Goal: Check status: Check status

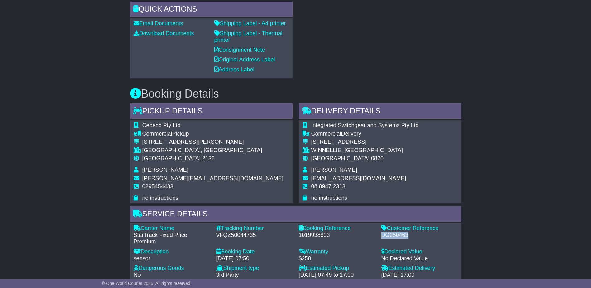
scroll to position [374, 0]
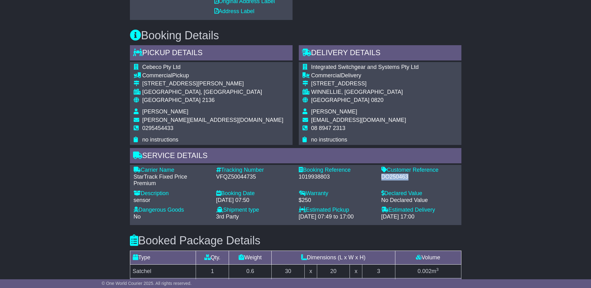
click at [397, 173] on div "DO250463" at bounding box center [419, 176] width 76 height 7
click at [246, 176] on div "VFQZ50044735" at bounding box center [254, 176] width 76 height 7
copy div "VFQZ50044735"
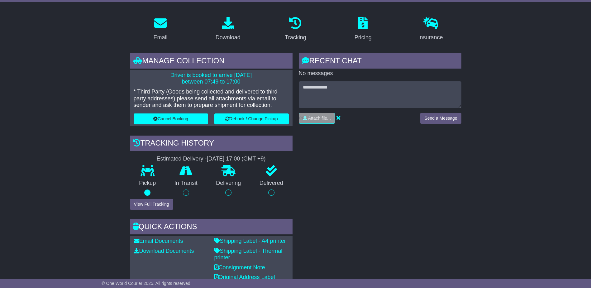
scroll to position [62, 0]
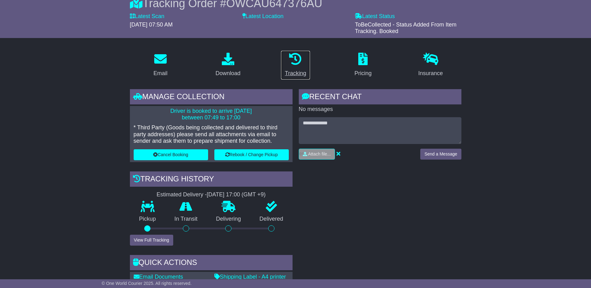
click at [286, 70] on div "Tracking" at bounding box center [295, 73] width 21 height 8
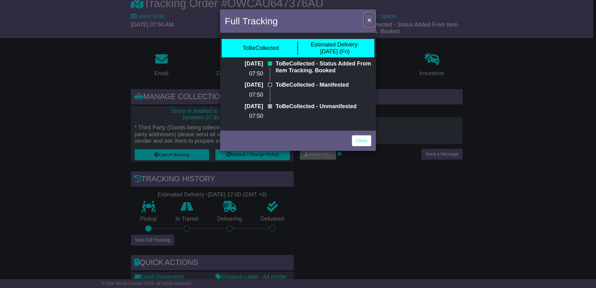
click at [369, 23] on span "×" at bounding box center [369, 19] width 4 height 7
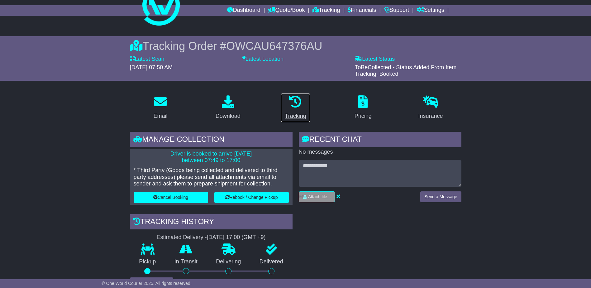
scroll to position [0, 0]
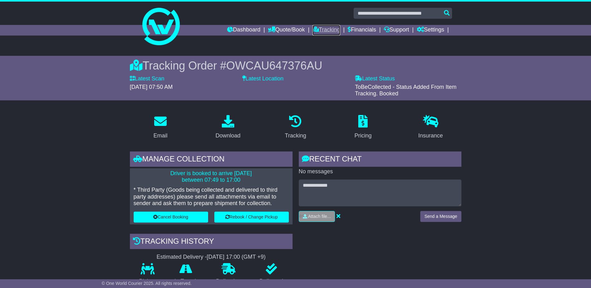
click at [324, 31] on link "Tracking" at bounding box center [325, 30] width 27 height 11
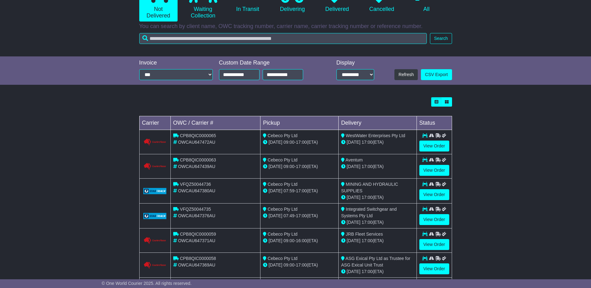
scroll to position [125, 0]
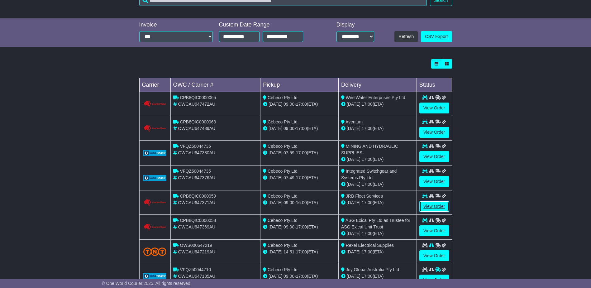
click at [442, 208] on link "View Order" at bounding box center [434, 206] width 30 height 11
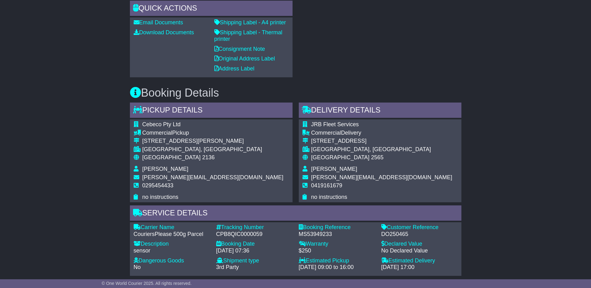
scroll to position [374, 0]
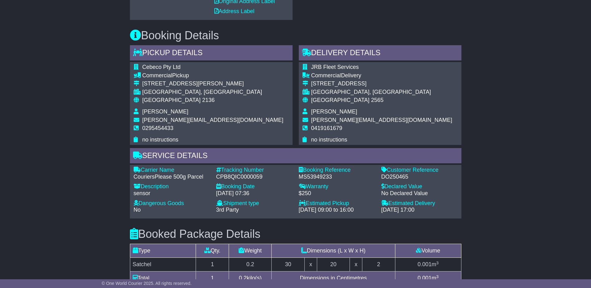
click at [396, 177] on div "DO250465" at bounding box center [419, 176] width 76 height 7
copy div "DO250465"
click at [227, 174] on div "CPB8QIC0000059" at bounding box center [254, 176] width 76 height 7
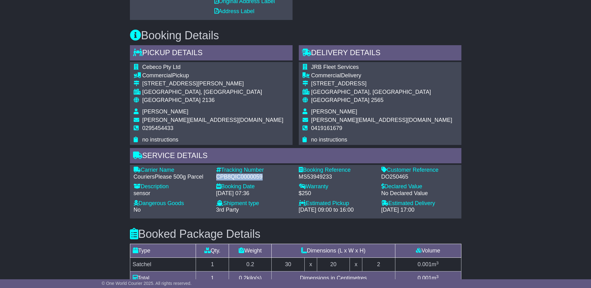
copy div "CPB8QIC0000059"
click at [240, 177] on div "CPB8QIC0000059" at bounding box center [254, 176] width 76 height 7
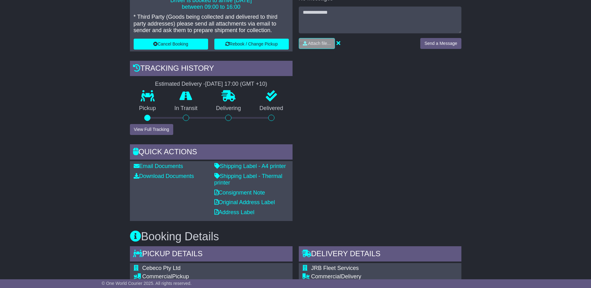
scroll to position [125, 0]
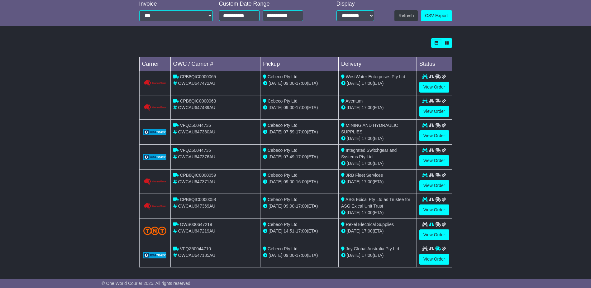
scroll to position [175, 0]
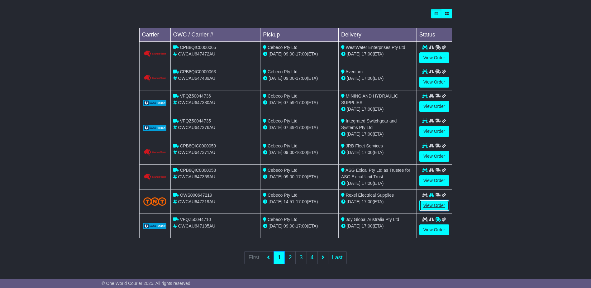
click at [424, 206] on link "View Order" at bounding box center [434, 205] width 30 height 11
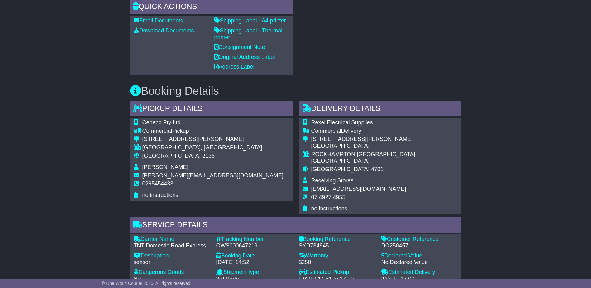
scroll to position [311, 0]
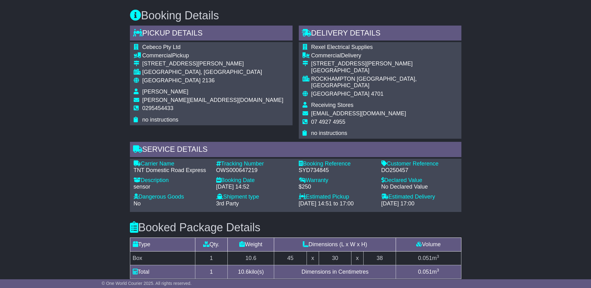
click at [393, 167] on div "DO250457" at bounding box center [419, 170] width 76 height 7
copy div "DO250457"
click at [240, 167] on div "OWS000647219" at bounding box center [254, 170] width 76 height 7
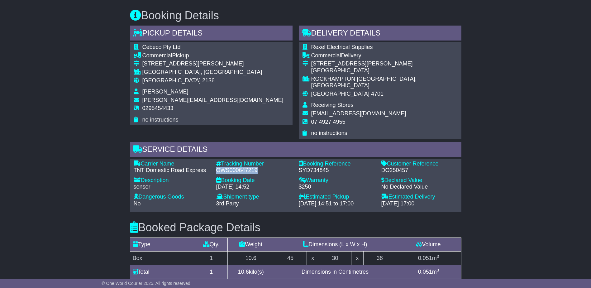
copy div "OWS000647219"
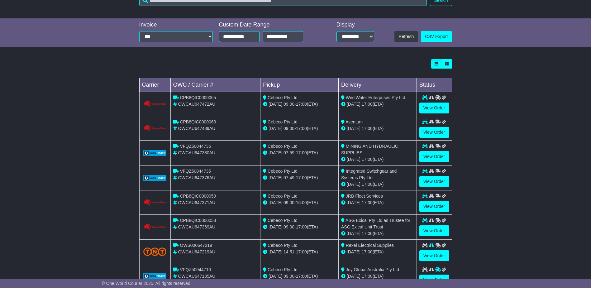
scroll to position [175, 0]
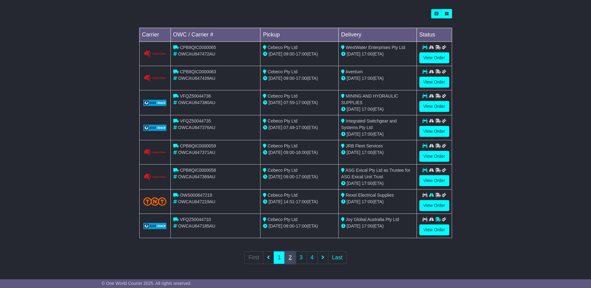
click at [288, 261] on link "2" at bounding box center [289, 257] width 11 height 13
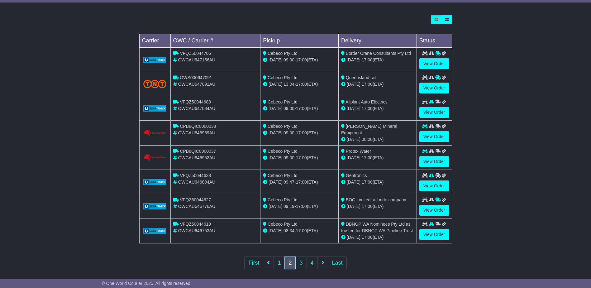
scroll to position [173, 0]
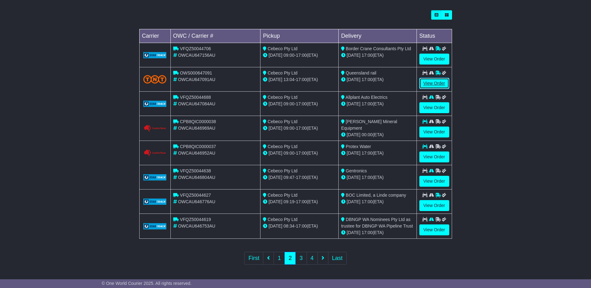
click at [428, 78] on link "View Order" at bounding box center [434, 83] width 30 height 11
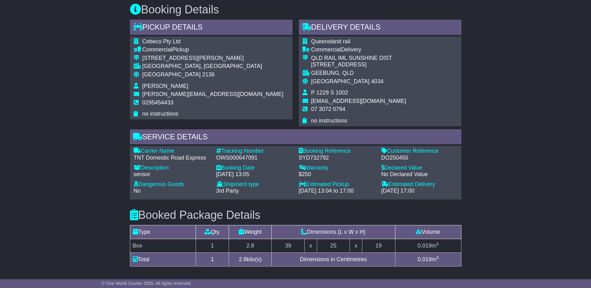
scroll to position [343, 0]
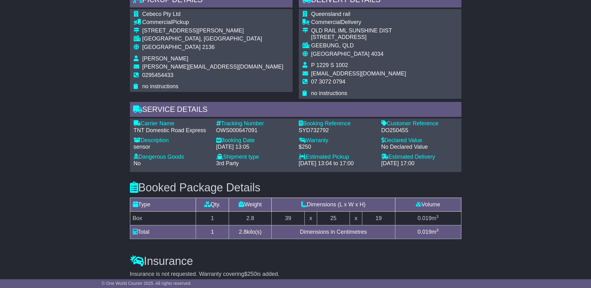
click at [391, 135] on div "Carrier Name - TNT Domestic Road Express Description - sensor Tracking Number -…" at bounding box center [296, 145] width 330 height 50
copy div "DO250455"
click at [229, 132] on div "OWS000647091" at bounding box center [254, 130] width 76 height 7
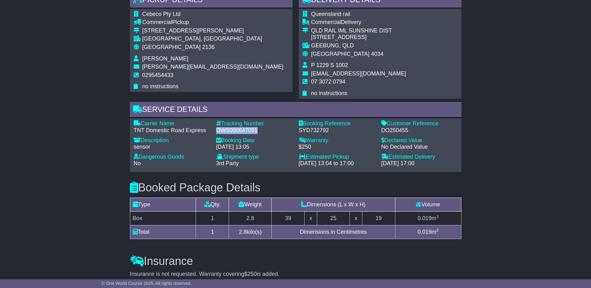
copy div "OWS000647091"
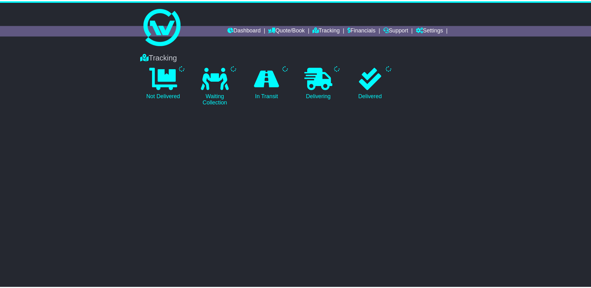
scroll to position [173, 0]
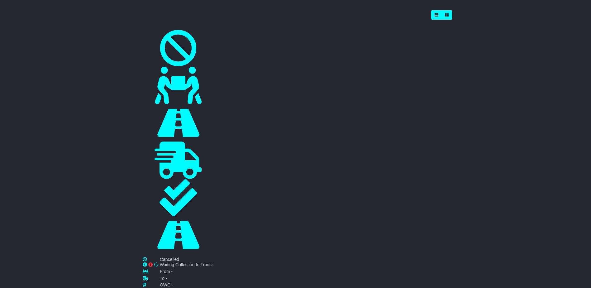
type input "**********"
select select "*"
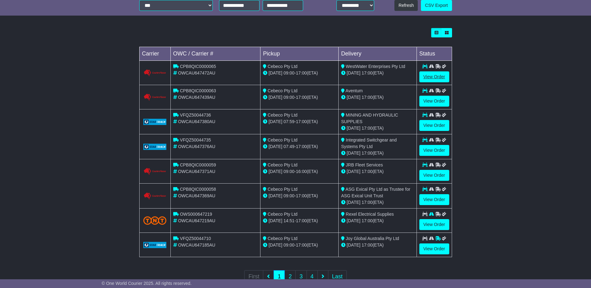
scroll to position [175, 0]
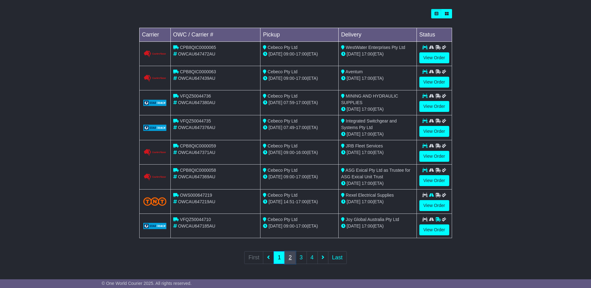
click at [289, 256] on link "2" at bounding box center [289, 257] width 11 height 13
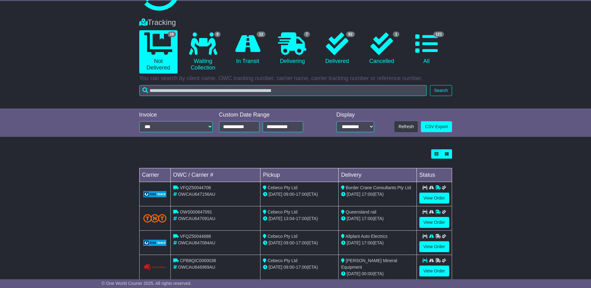
scroll to position [93, 0]
